Goal: Task Accomplishment & Management: Manage account settings

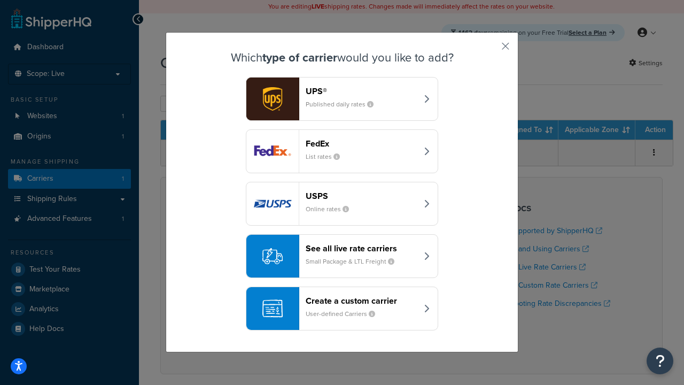
click at [361, 143] on header "FedEx" at bounding box center [362, 143] width 112 height 10
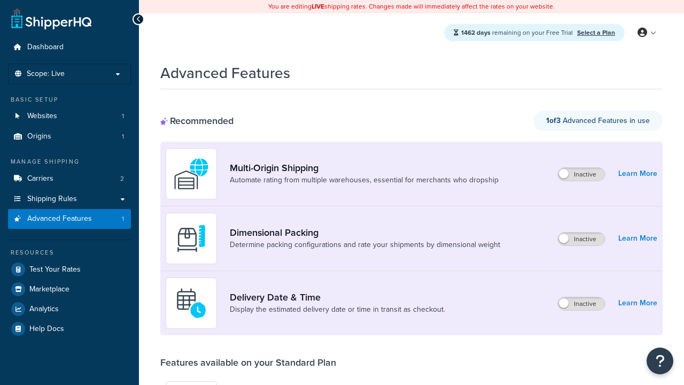
scroll to position [279, 0]
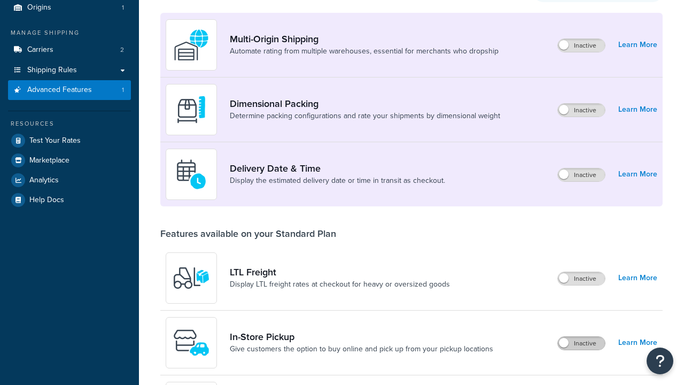
click at [581, 337] on label "Inactive" at bounding box center [581, 343] width 47 height 13
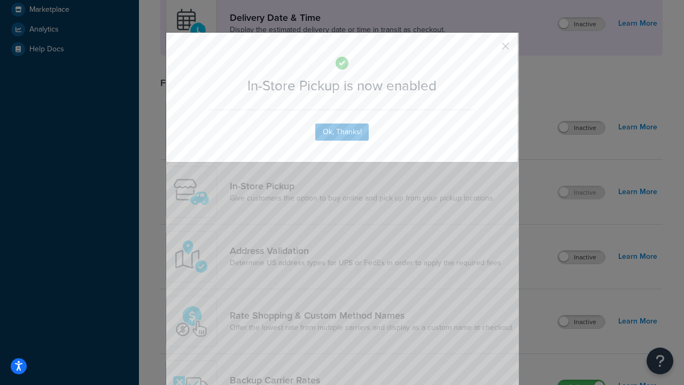
scroll to position [300, 0]
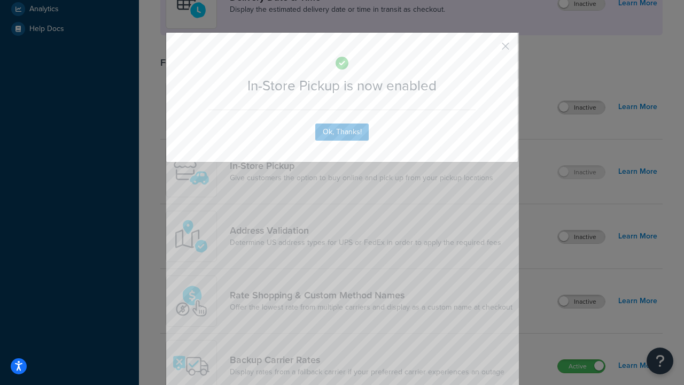
click at [489, 50] on button "button" at bounding box center [489, 50] width 3 height 3
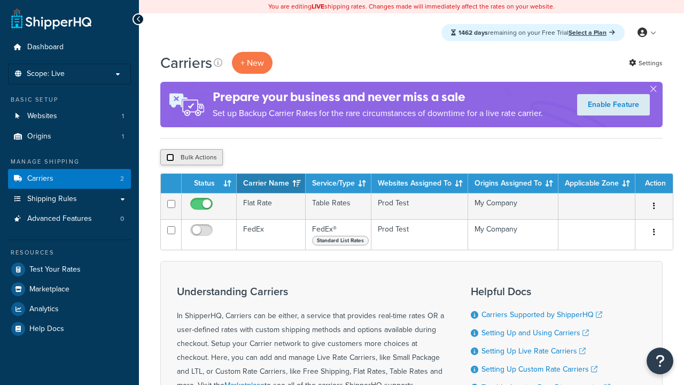
click at [170, 158] on input "checkbox" at bounding box center [170, 157] width 8 height 8
checkbox input "true"
click at [0, 0] on button "Delete" at bounding box center [0, 0] width 0 height 0
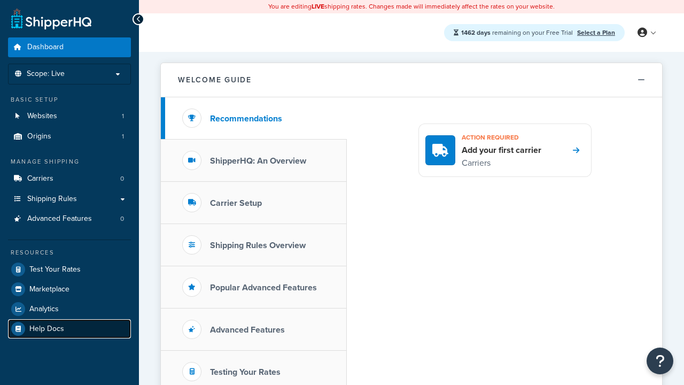
click at [69, 328] on link "Help Docs" at bounding box center [69, 328] width 123 height 19
